Goal: Task Accomplishment & Management: Complete application form

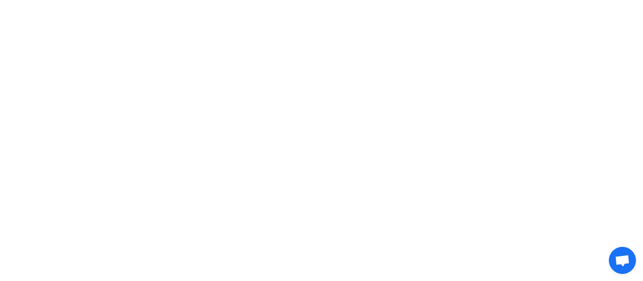
click at [624, 254] on span "Open chat" at bounding box center [621, 259] width 27 height 27
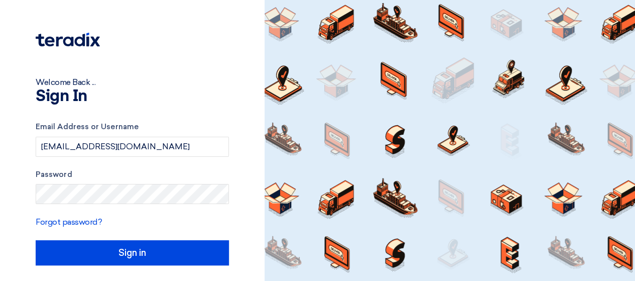
click at [166, 249] on input "Sign in" at bounding box center [132, 252] width 193 height 25
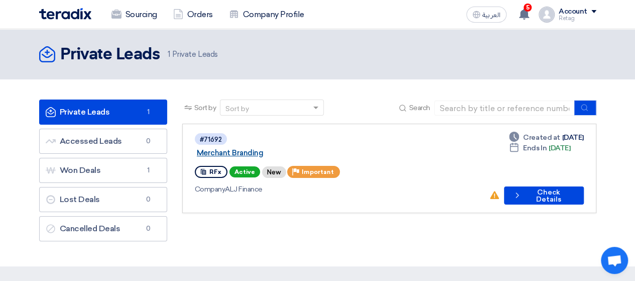
click at [279, 148] on link "Merchant Branding" at bounding box center [322, 152] width 251 height 9
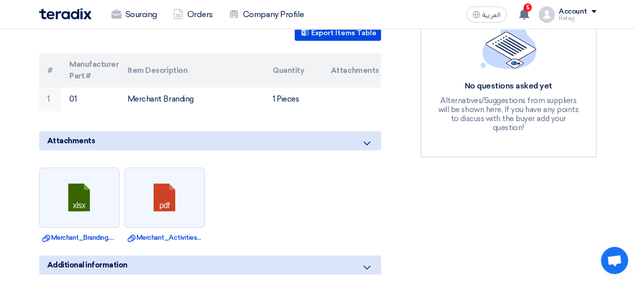
scroll to position [294, 0]
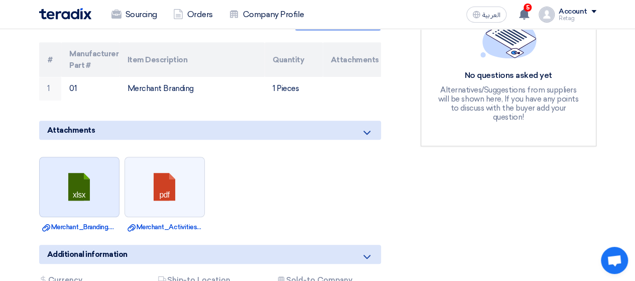
click at [82, 174] on link at bounding box center [80, 187] width 80 height 60
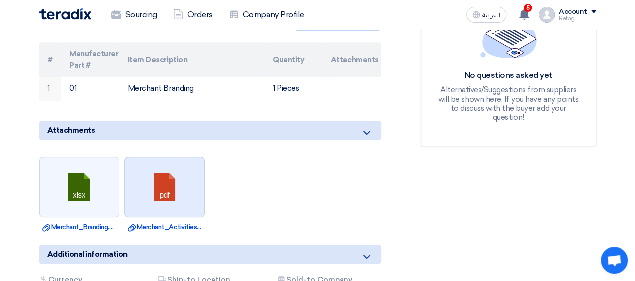
click at [162, 173] on link at bounding box center [165, 187] width 80 height 60
